Goal: Task Accomplishment & Management: Complete application form

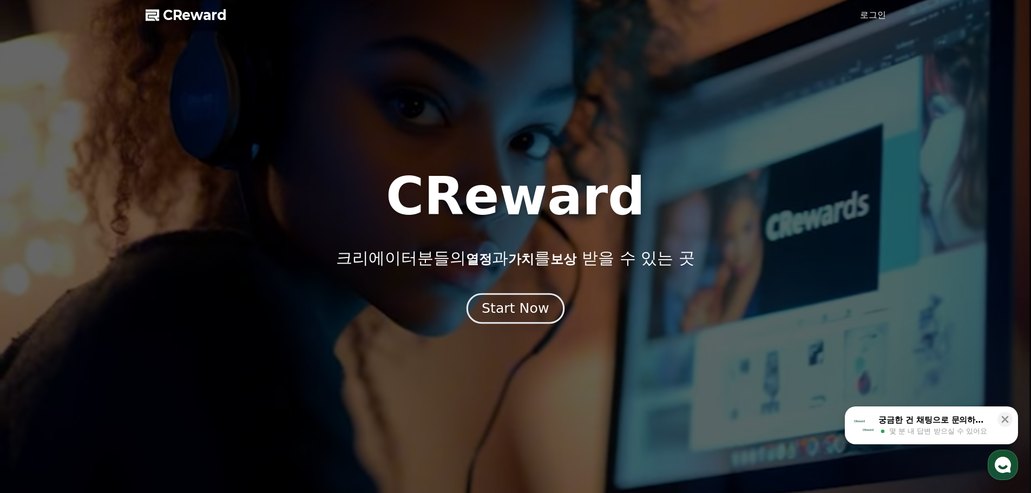
click at [497, 315] on div "Start Now" at bounding box center [514, 308] width 67 height 18
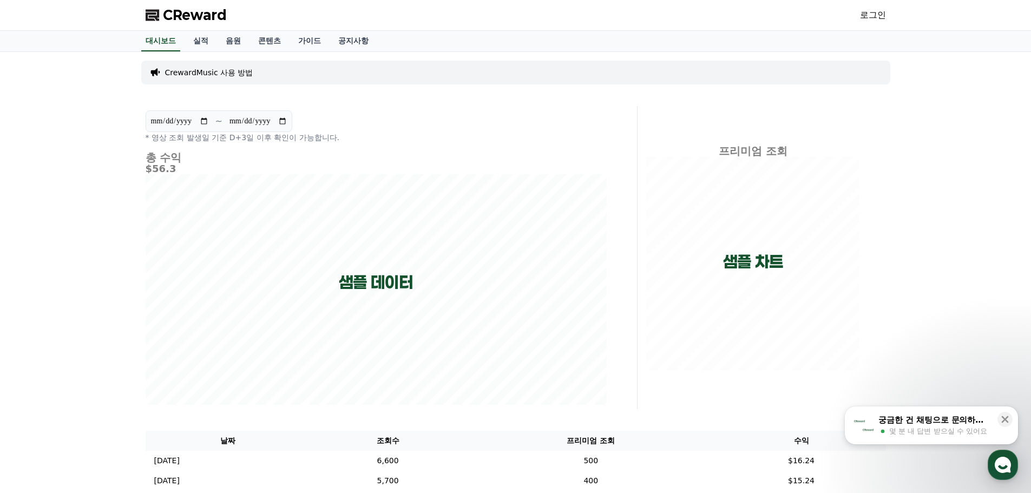
click at [220, 42] on link "음원" at bounding box center [233, 41] width 32 height 21
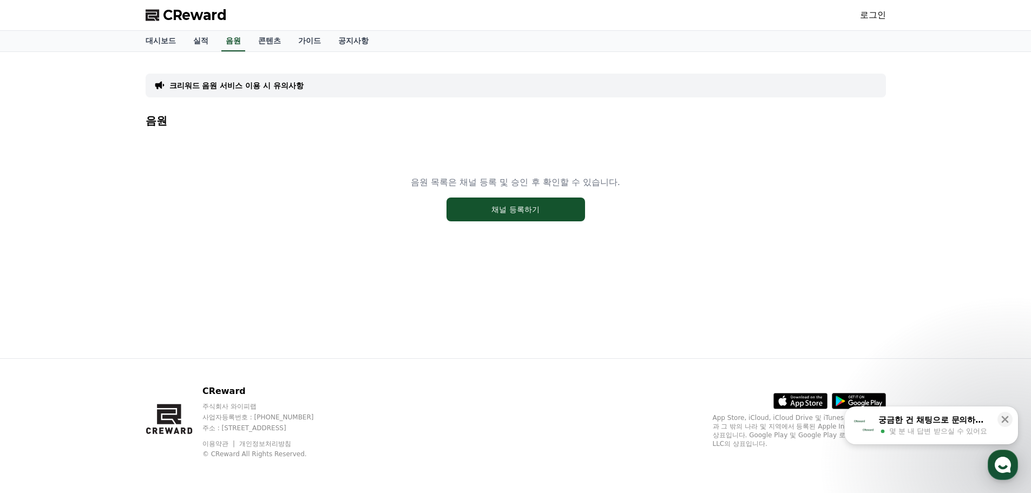
click at [884, 17] on link "로그인" at bounding box center [873, 15] width 26 height 13
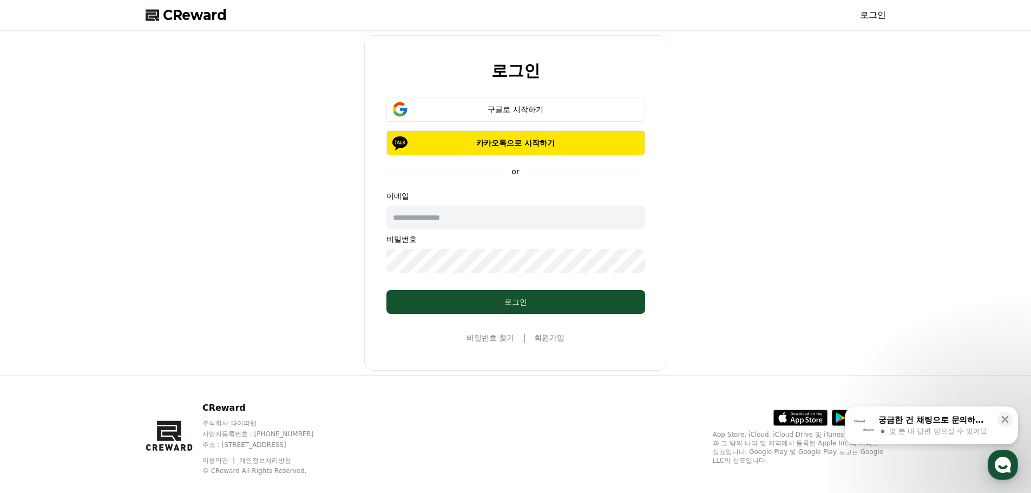
click at [574, 219] on input "text" at bounding box center [515, 218] width 259 height 24
click at [542, 338] on link "회원가입" at bounding box center [549, 337] width 30 height 11
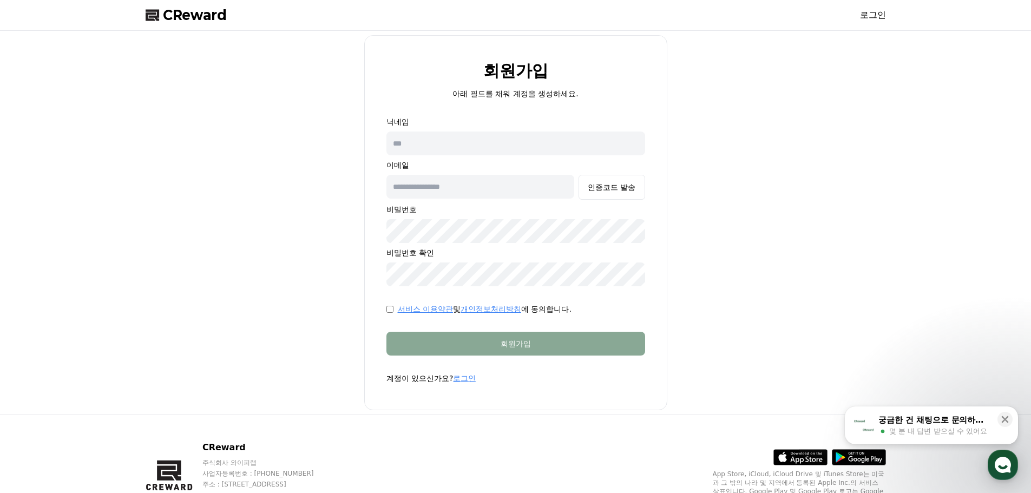
click at [446, 149] on input "text" at bounding box center [515, 143] width 259 height 24
type input "*"
type input "*******"
click at [458, 193] on input "text" at bounding box center [480, 187] width 188 height 24
type input "**********"
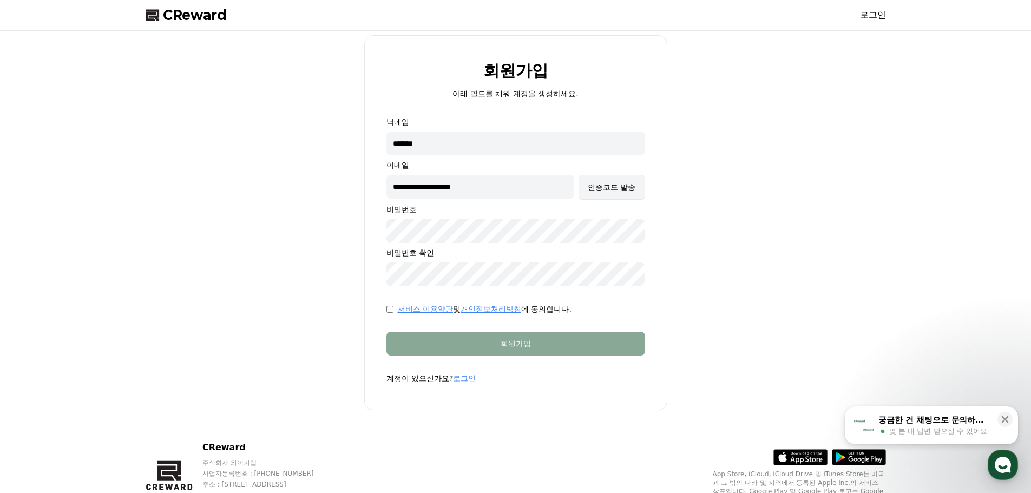
click at [597, 179] on button "인증코드 발송" at bounding box center [611, 187] width 66 height 25
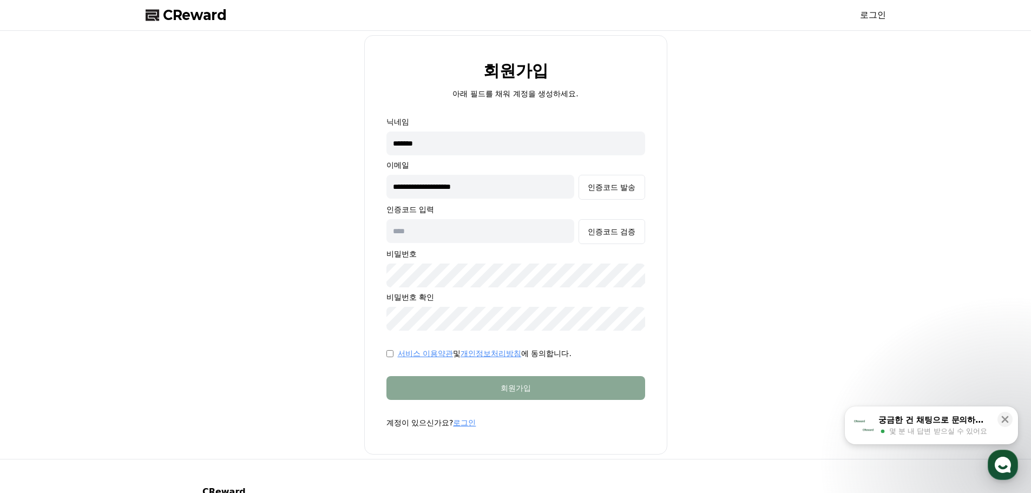
click at [469, 227] on input "text" at bounding box center [480, 231] width 188 height 24
paste input "******"
type input "******"
click at [600, 234] on div "인증코드 검증" at bounding box center [612, 231] width 48 height 11
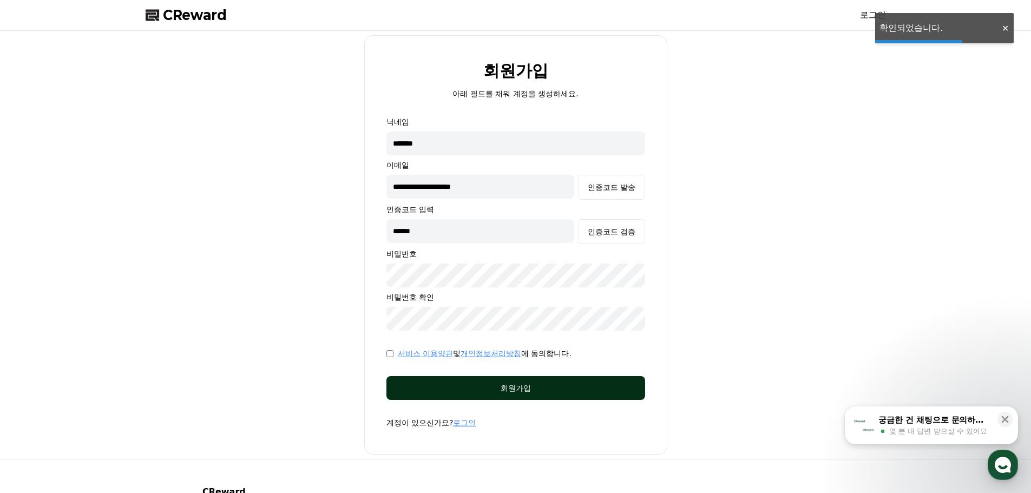
click at [590, 392] on div "회원가입" at bounding box center [515, 387] width 215 height 11
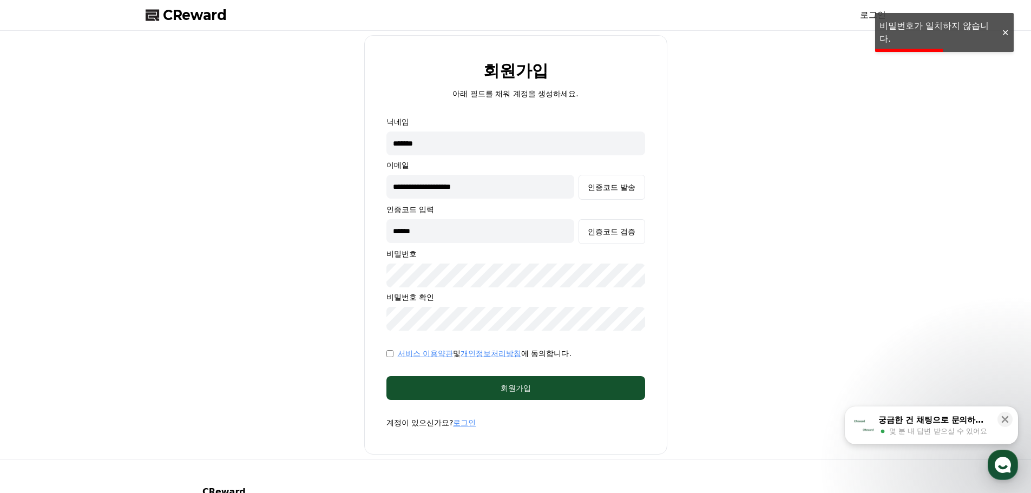
click at [164, 273] on div "**********" at bounding box center [515, 244] width 749 height 419
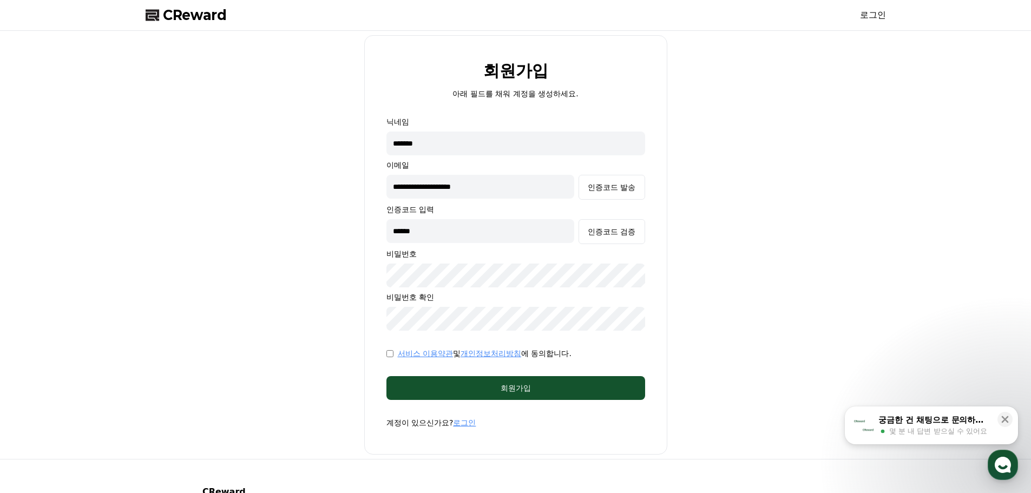
click at [349, 320] on div "**********" at bounding box center [515, 244] width 749 height 419
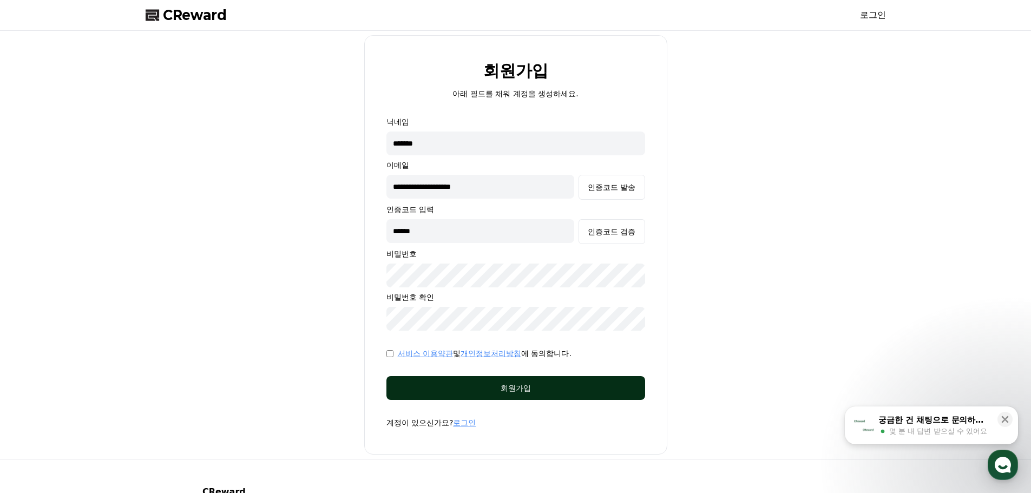
click at [442, 381] on button "회원가입" at bounding box center [515, 388] width 259 height 24
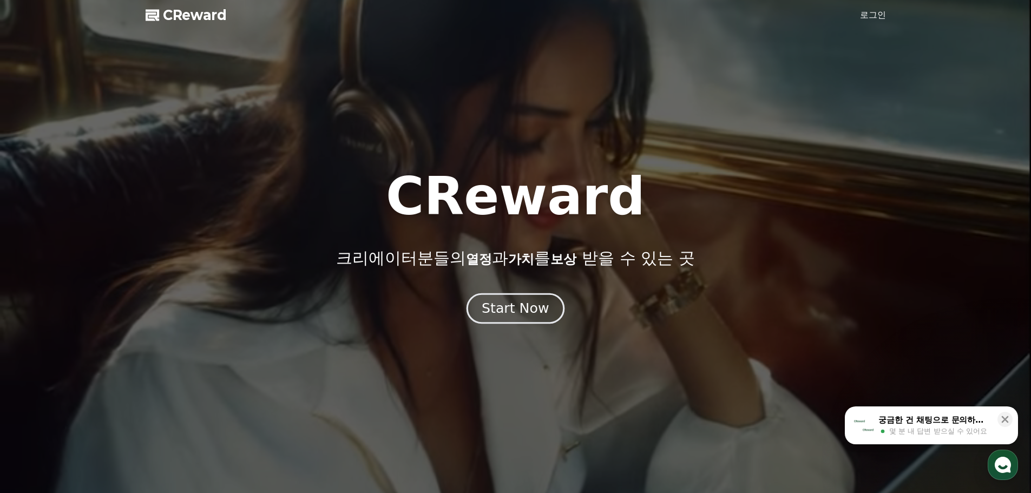
click at [527, 315] on div "Start Now" at bounding box center [514, 308] width 67 height 18
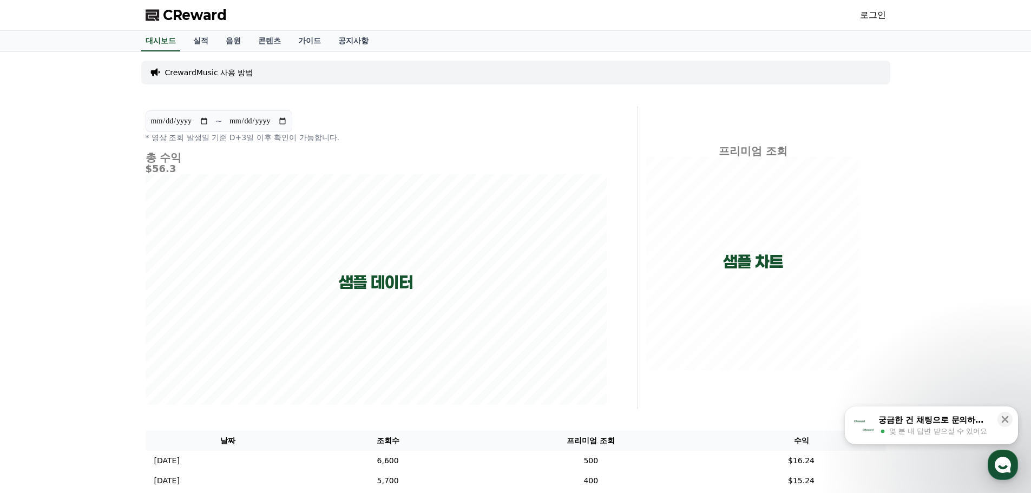
click at [881, 17] on link "로그인" at bounding box center [873, 15] width 26 height 13
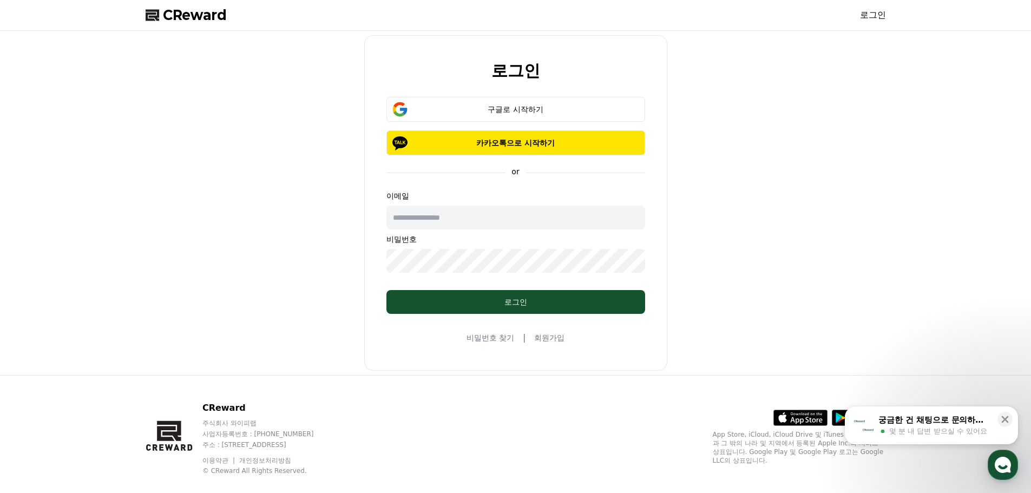
type input "**********"
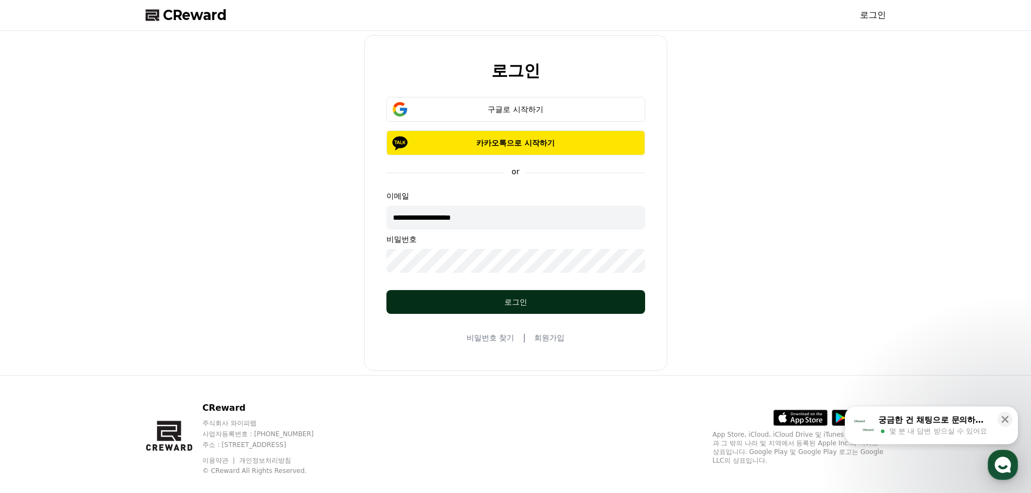
click at [583, 292] on button "로그인" at bounding box center [515, 302] width 259 height 24
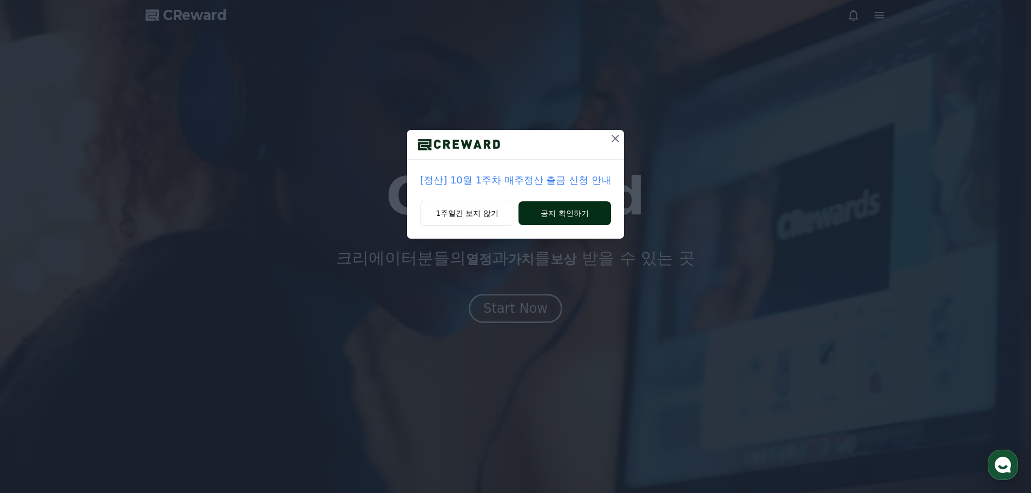
click at [530, 210] on button "공지 확인하기" at bounding box center [564, 213] width 93 height 24
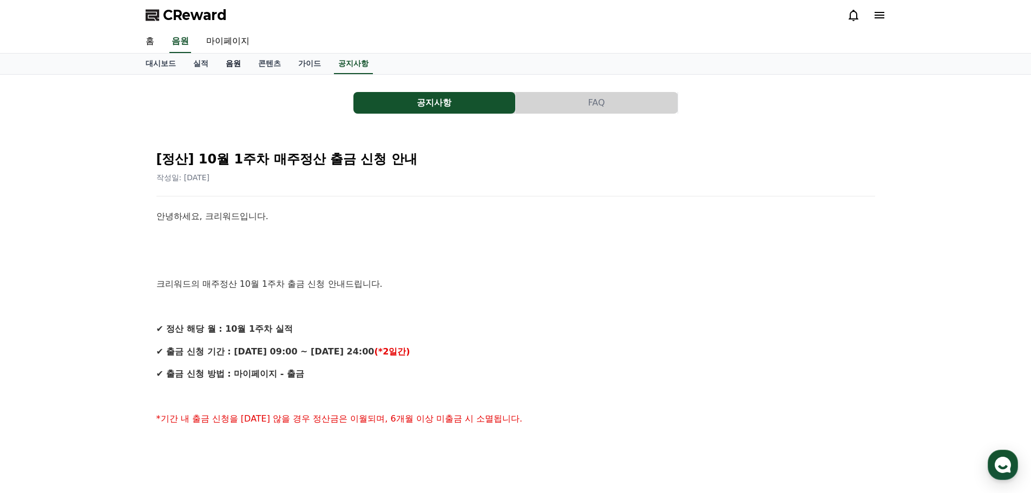
click at [236, 68] on link "음원" at bounding box center [233, 64] width 32 height 21
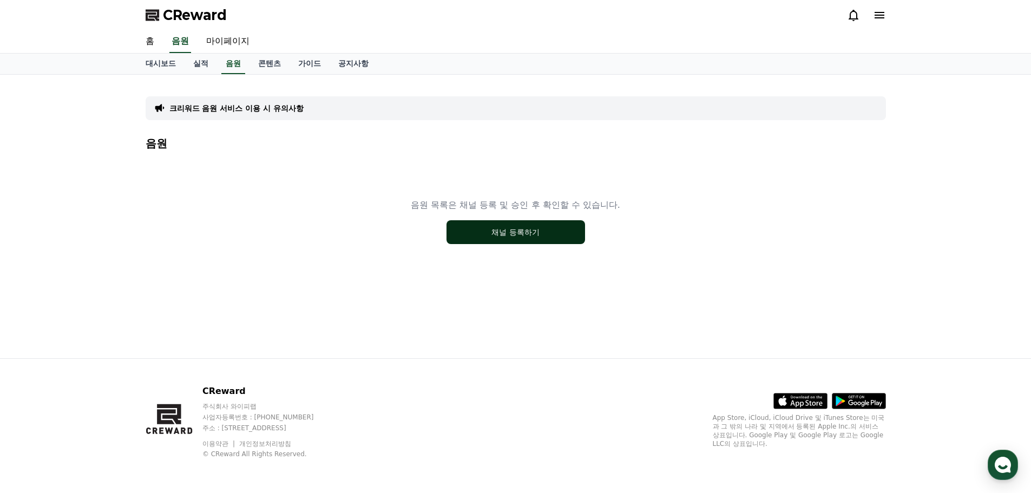
click at [537, 230] on button "채널 등록하기" at bounding box center [515, 232] width 138 height 24
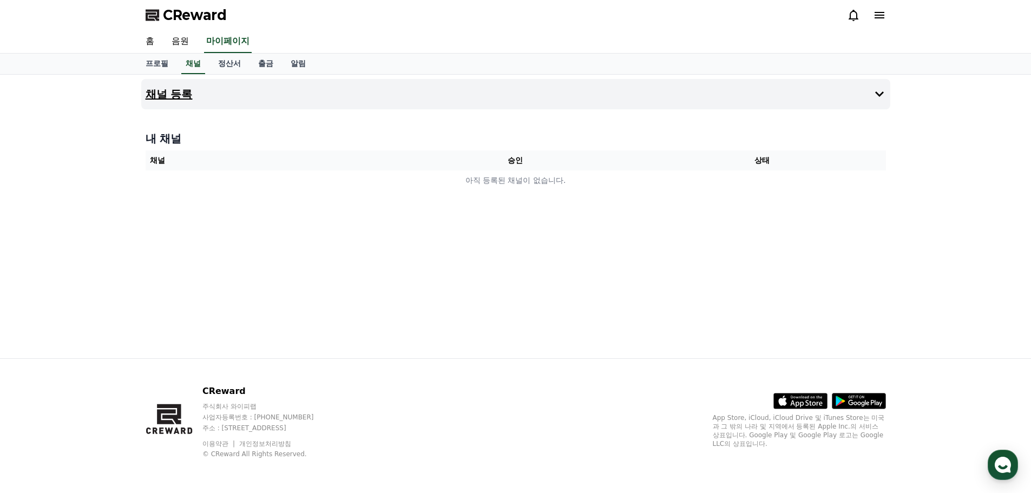
click at [174, 94] on h4 "채널 등록" at bounding box center [169, 94] width 47 height 12
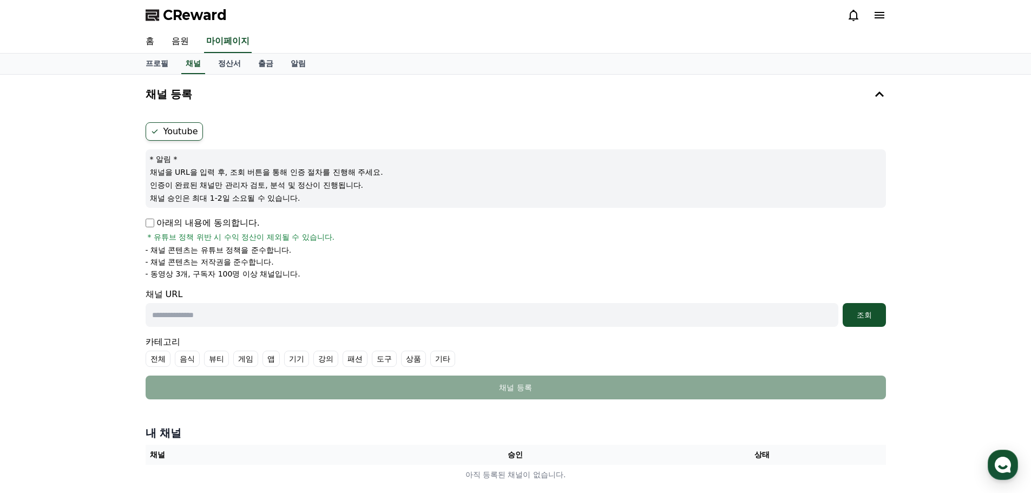
click at [182, 136] on label "Youtube" at bounding box center [174, 131] width 57 height 18
click at [373, 188] on p "인증이 완료된 채널만 관리자 검토, 분석 및 정산이 진행됩니다." at bounding box center [515, 185] width 731 height 11
click at [358, 312] on input "text" at bounding box center [492, 315] width 692 height 24
paste input "**********"
type input "**********"
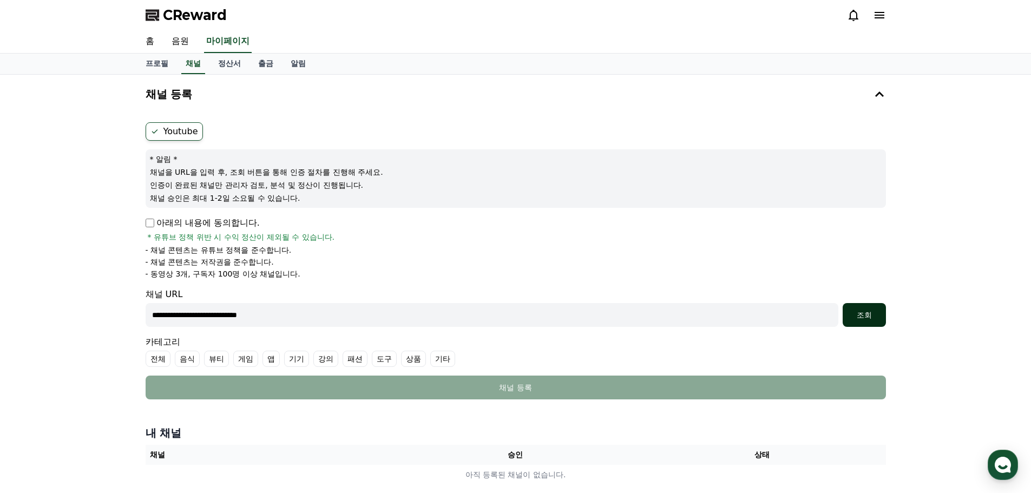
click at [865, 319] on div "조회" at bounding box center [864, 314] width 35 height 11
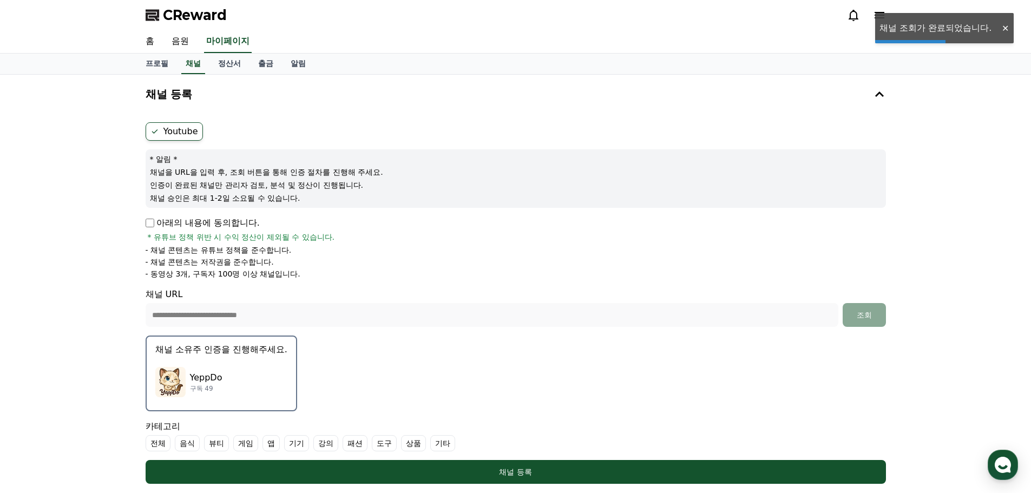
scroll to position [216, 0]
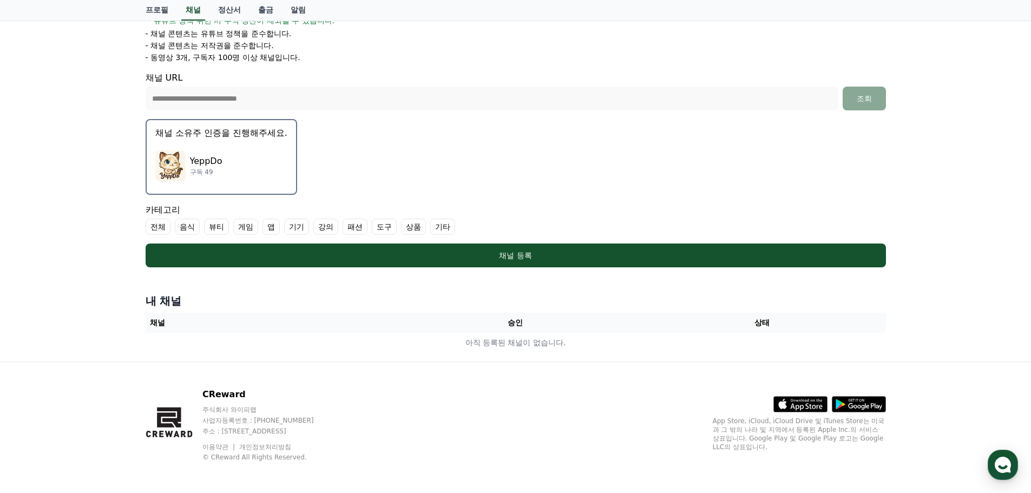
click at [213, 155] on p "YeppDo" at bounding box center [206, 161] width 32 height 13
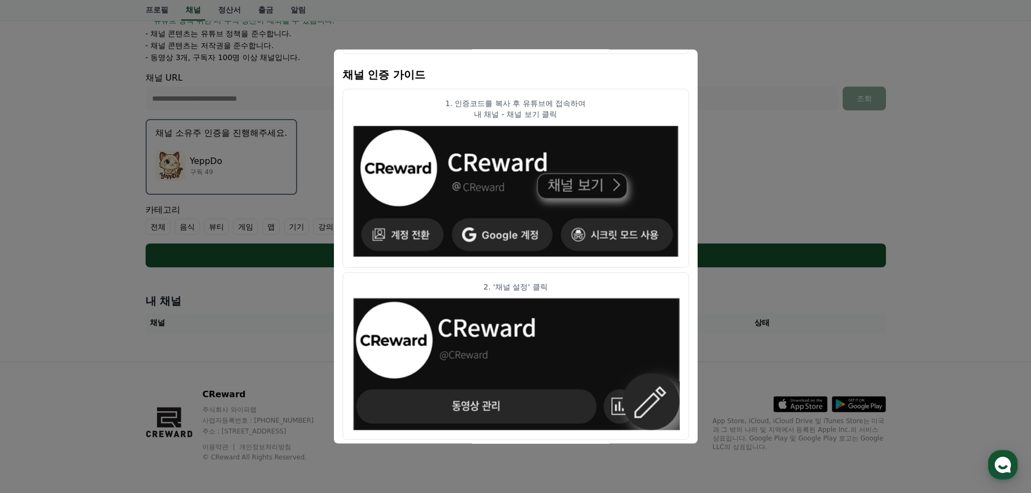
scroll to position [0, 0]
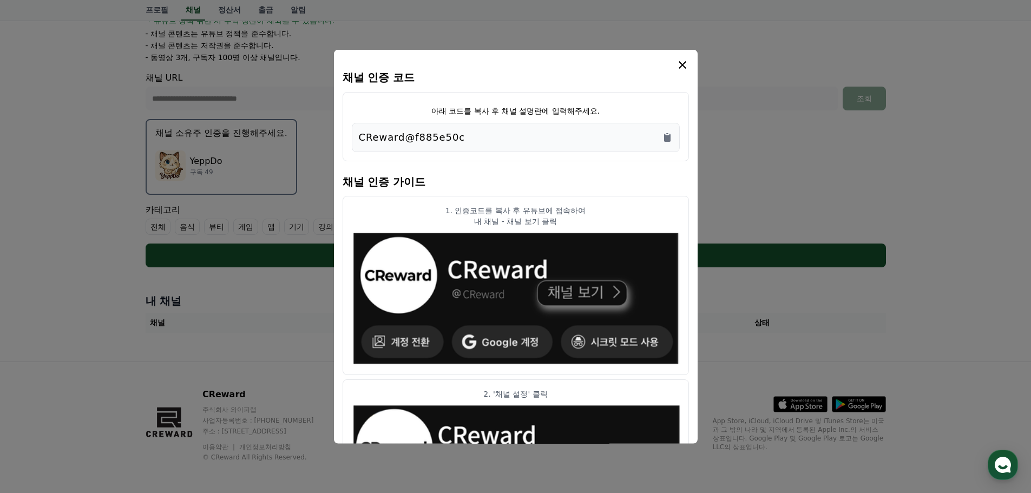
click at [512, 141] on div "CReward@f885e50c" at bounding box center [516, 136] width 314 height 15
click at [516, 135] on div "CReward@f885e50c" at bounding box center [516, 136] width 314 height 15
click at [665, 135] on icon "Copy to clipboard" at bounding box center [667, 137] width 6 height 8
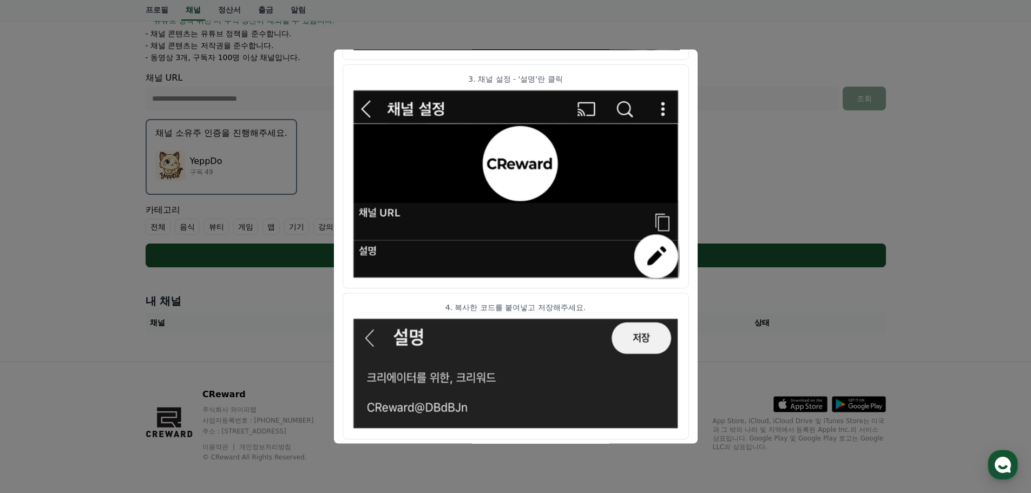
scroll to position [539, 0]
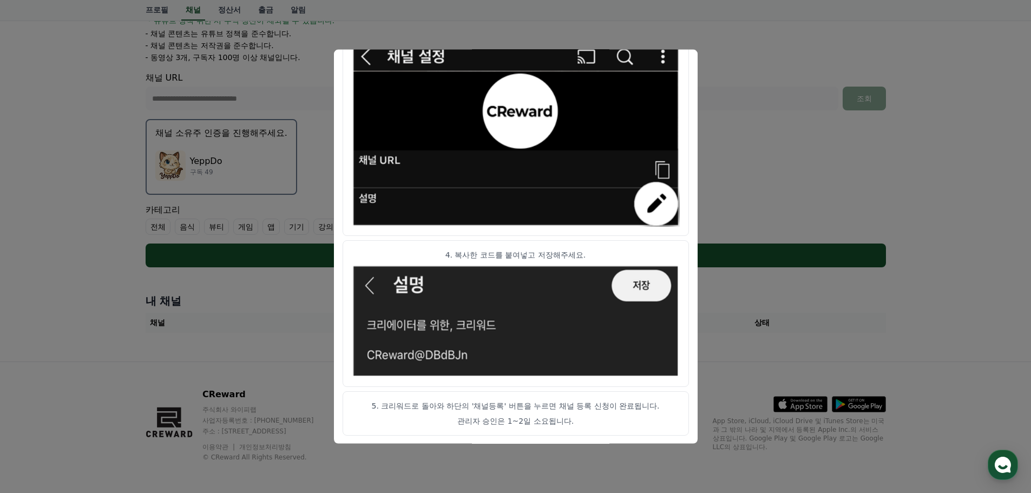
click at [750, 140] on button "close modal" at bounding box center [515, 246] width 1031 height 493
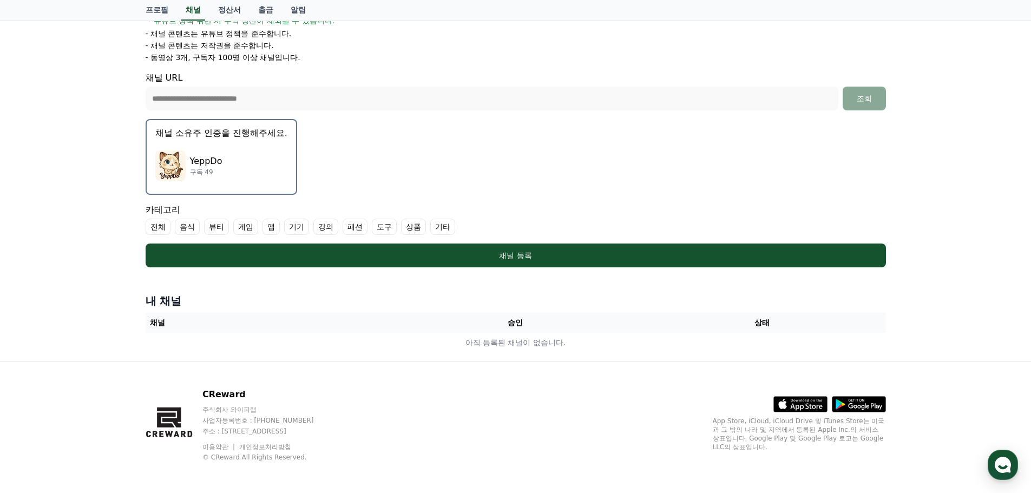
click at [275, 161] on div "YeppDo 구독 49" at bounding box center [221, 165] width 132 height 43
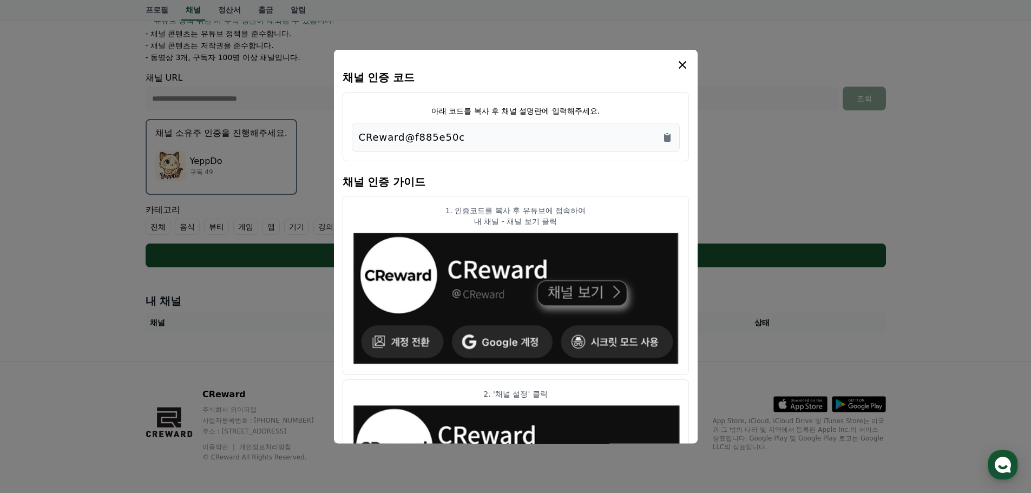
click at [684, 66] on icon "modal" at bounding box center [682, 64] width 13 height 13
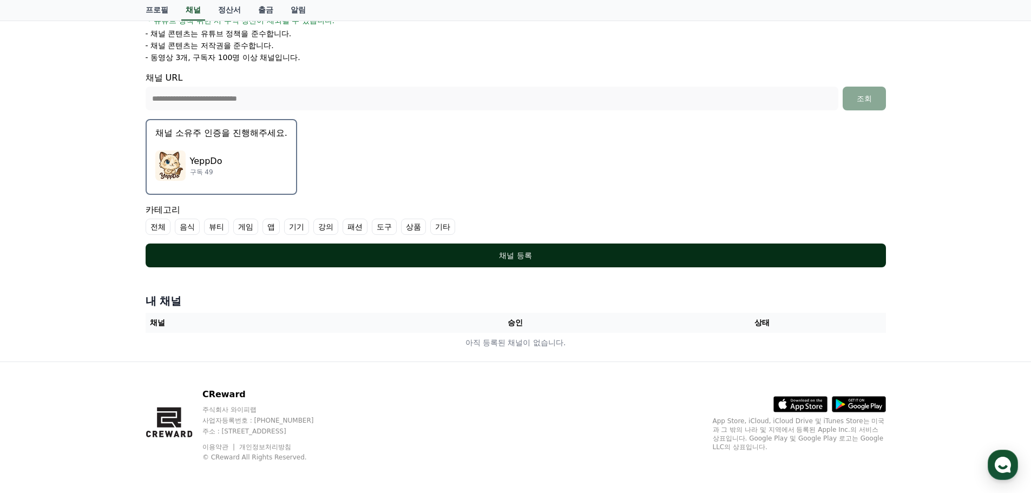
click at [612, 254] on div "채널 등록" at bounding box center [515, 255] width 697 height 11
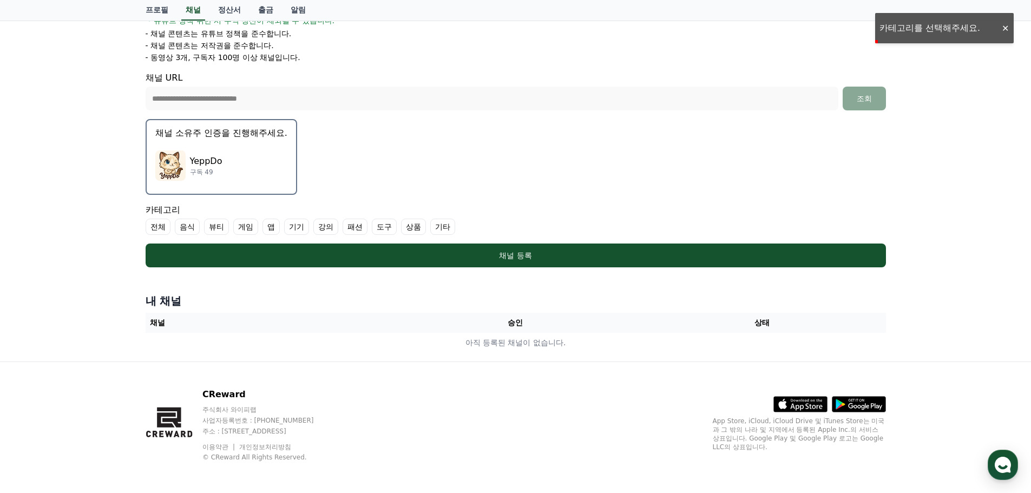
click at [146, 226] on label "전체" at bounding box center [158, 227] width 25 height 16
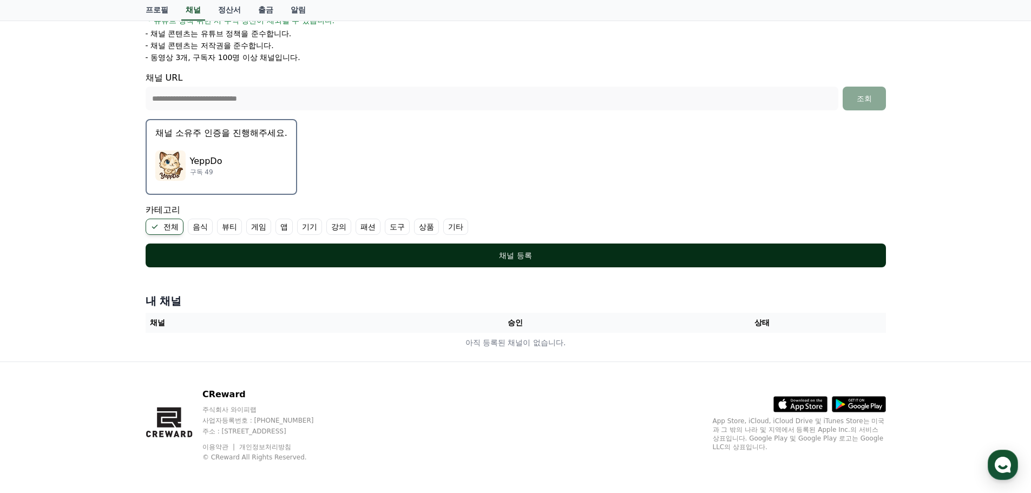
click at [410, 250] on div "채널 등록" at bounding box center [515, 255] width 697 height 11
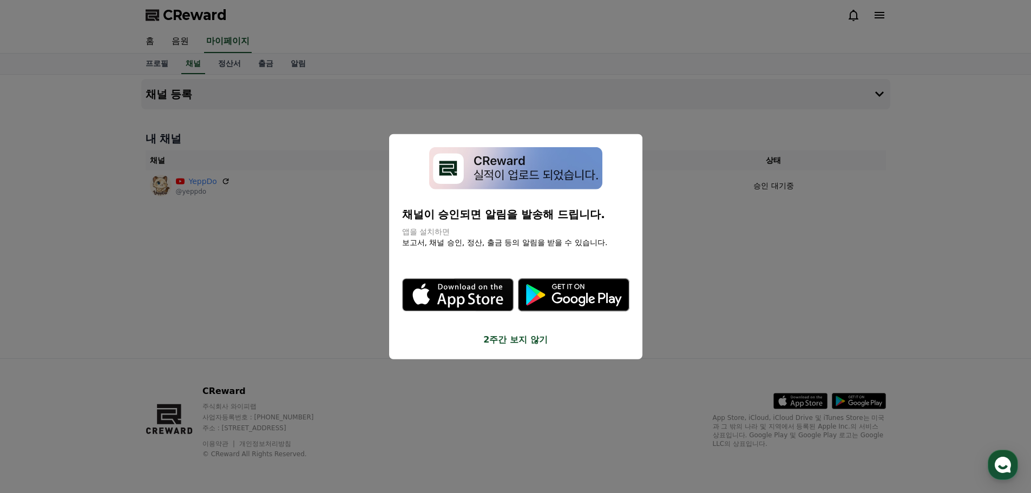
click at [538, 339] on button "2주간 보지 않기" at bounding box center [515, 339] width 227 height 13
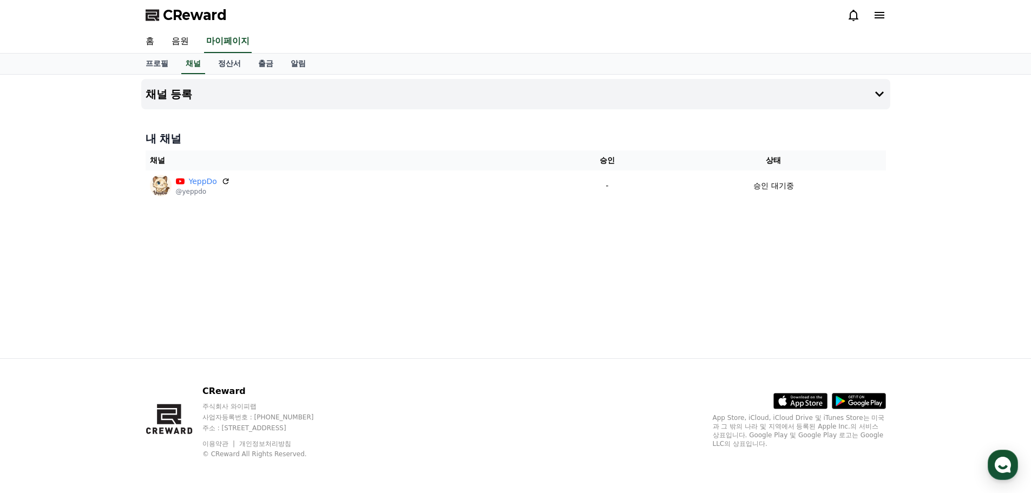
click at [642, 317] on div "채널 등록 내 채널 채널 승인 상태 YeppDo @yeppdo - 승인 대기중" at bounding box center [515, 216] width 757 height 283
